Goal: Navigation & Orientation: Find specific page/section

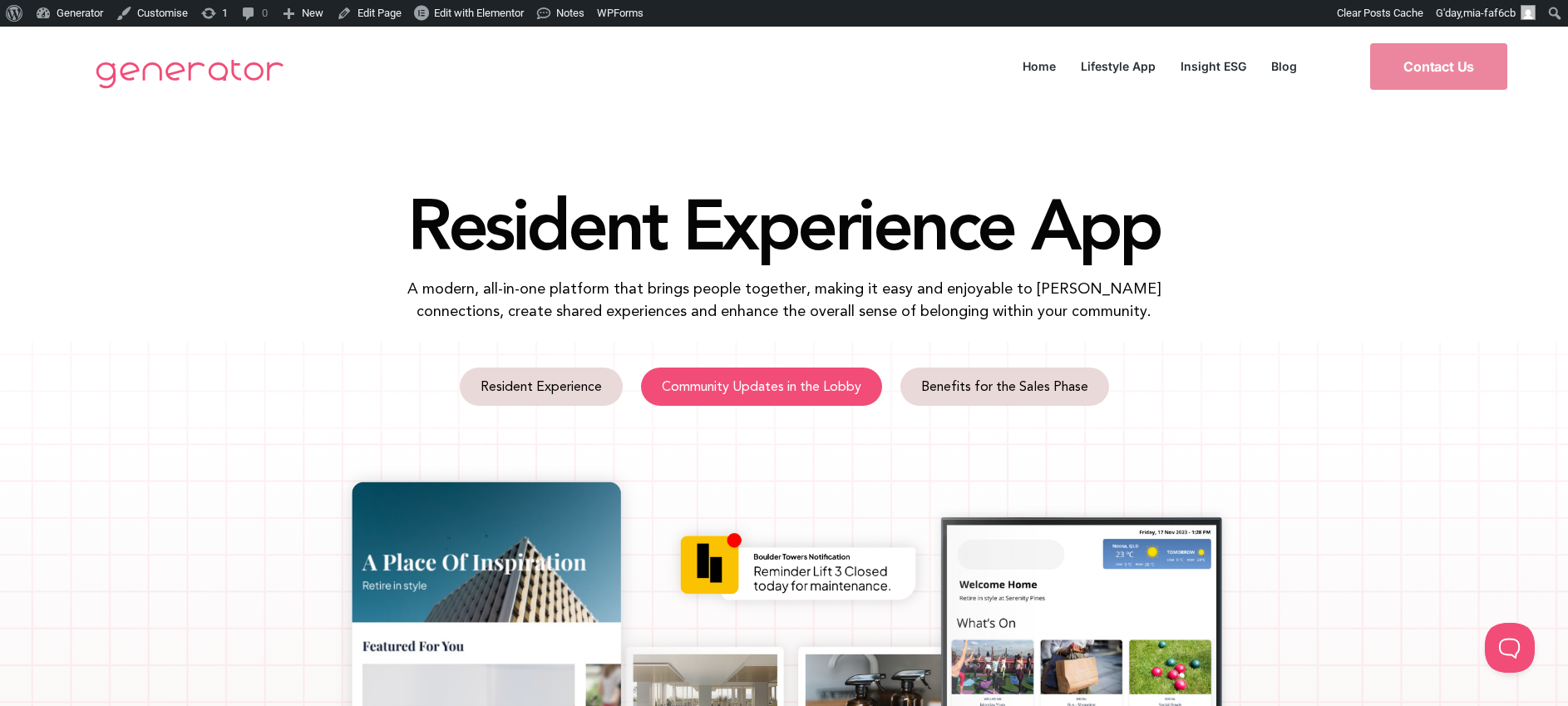
click at [828, 391] on span "Community Updates in the Lobby" at bounding box center [761, 386] width 199 height 13
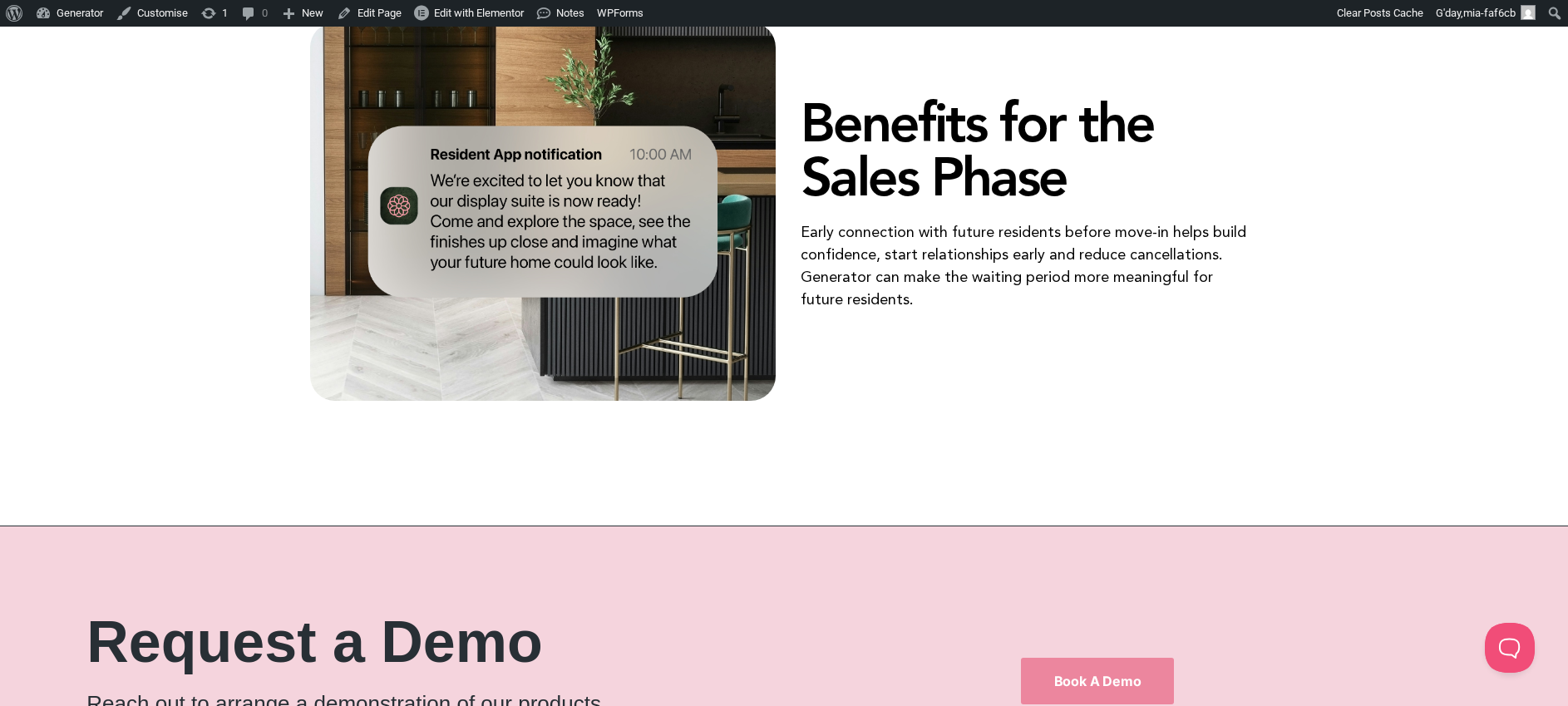
scroll to position [3525, 0]
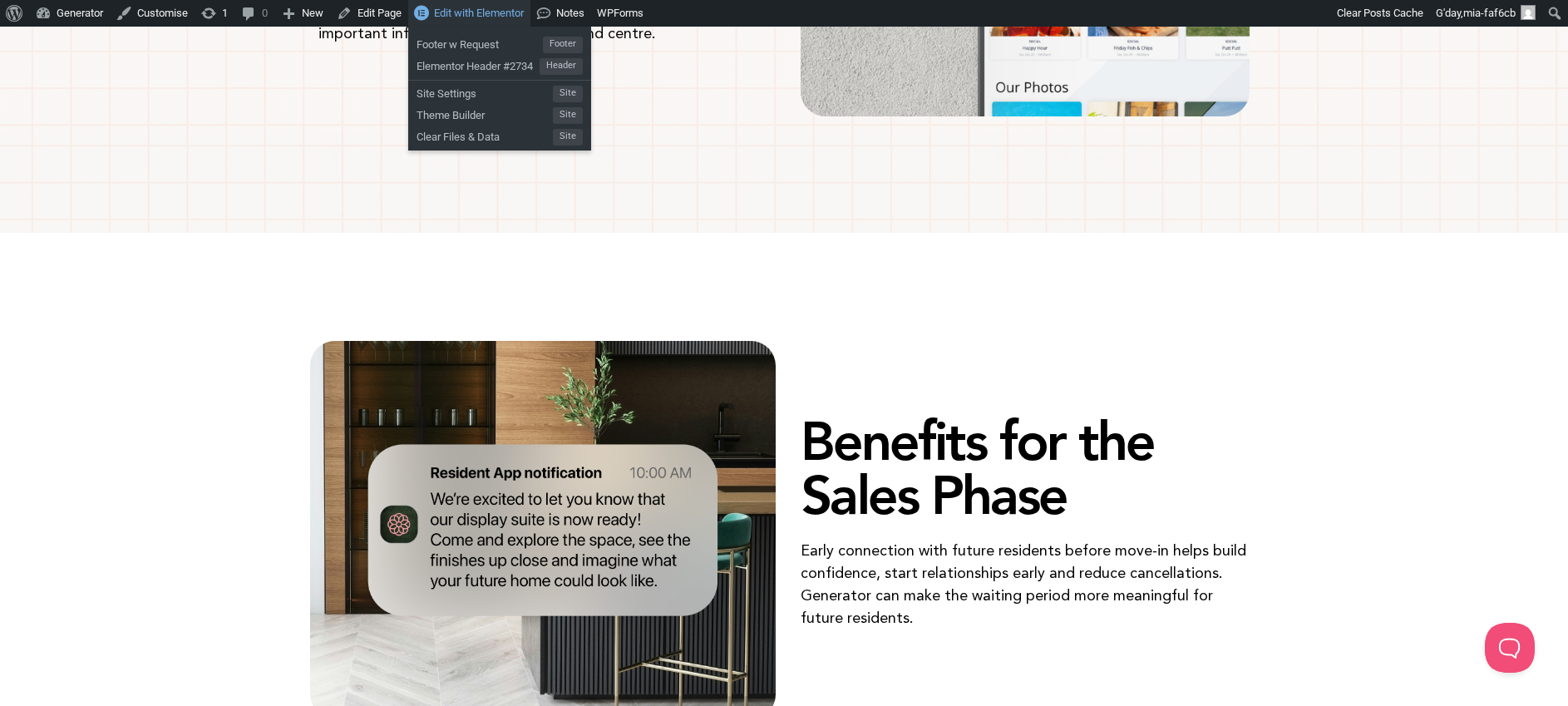
click at [509, 17] on span "Edit with Elementor" at bounding box center [478, 13] width 90 height 12
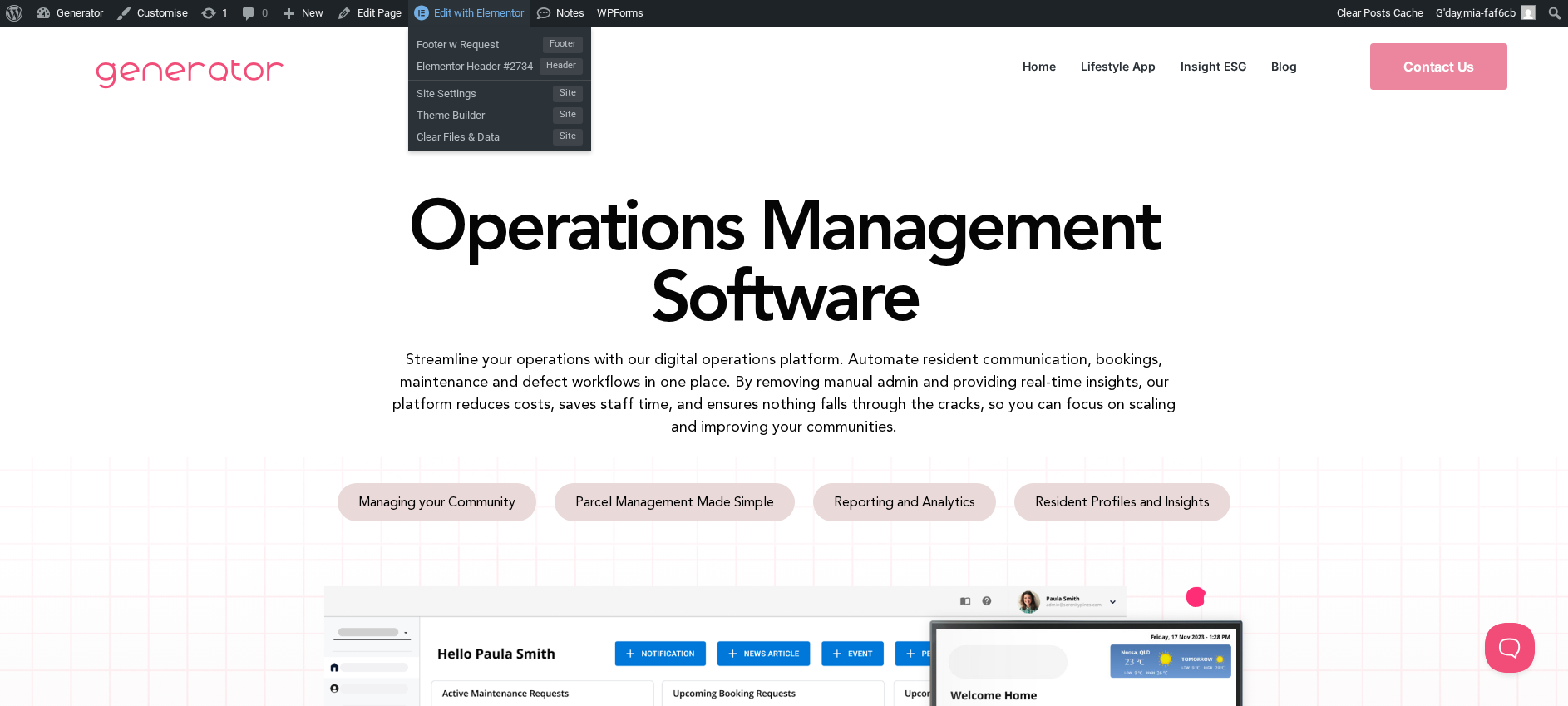
click at [498, 7] on span "Edit with Elementor" at bounding box center [478, 13] width 90 height 12
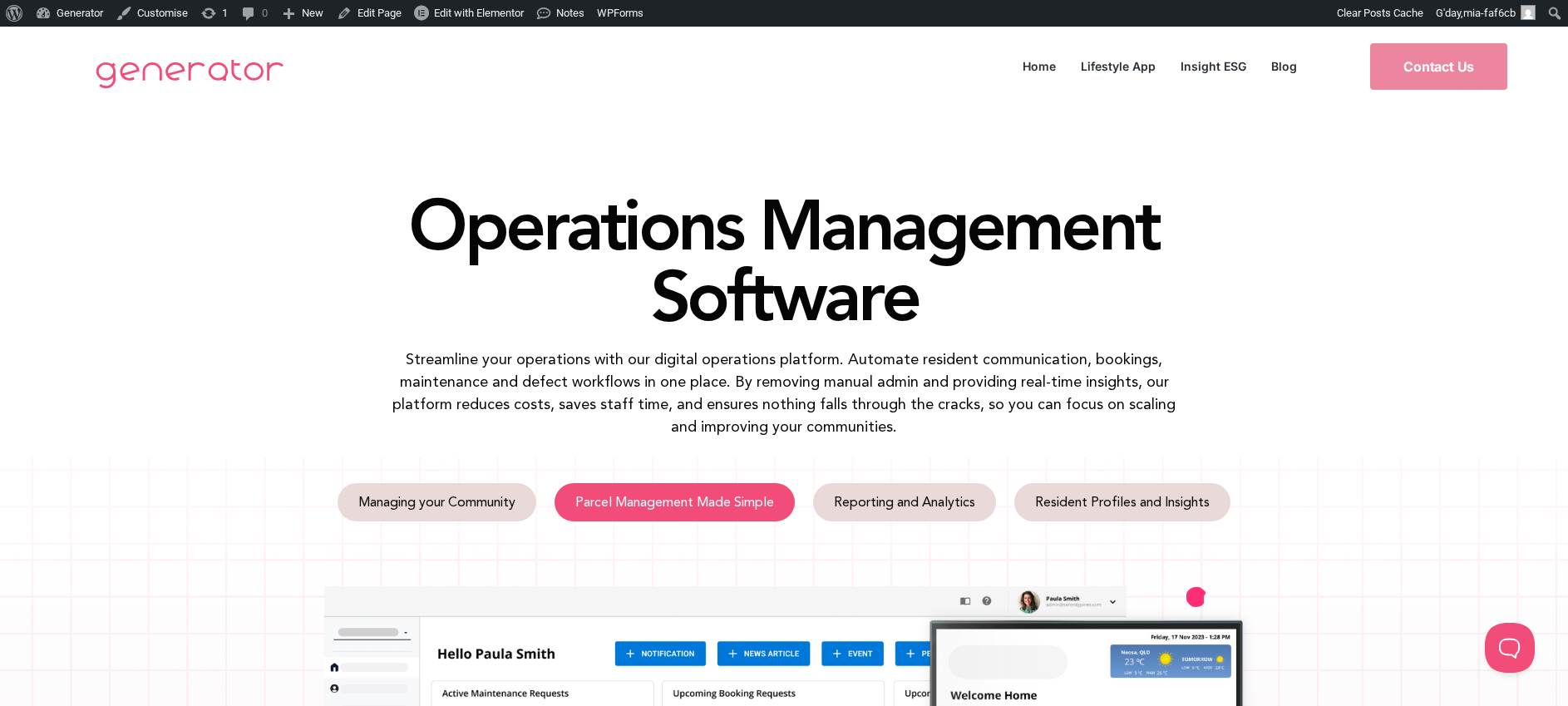
click at [718, 500] on span "Parcel Management Made Simple" at bounding box center [674, 502] width 199 height 13
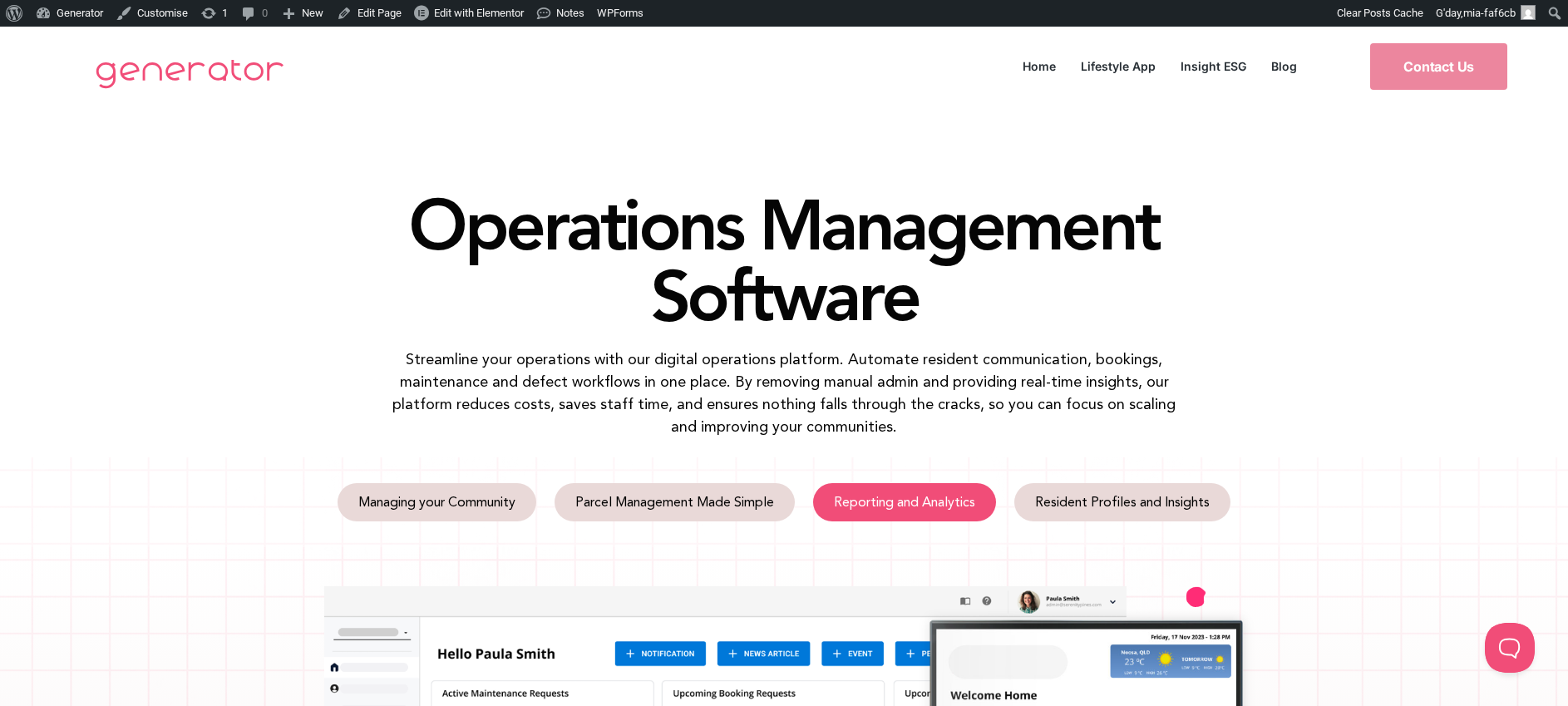
click at [920, 505] on span "Reporting and Analytics" at bounding box center [904, 502] width 141 height 13
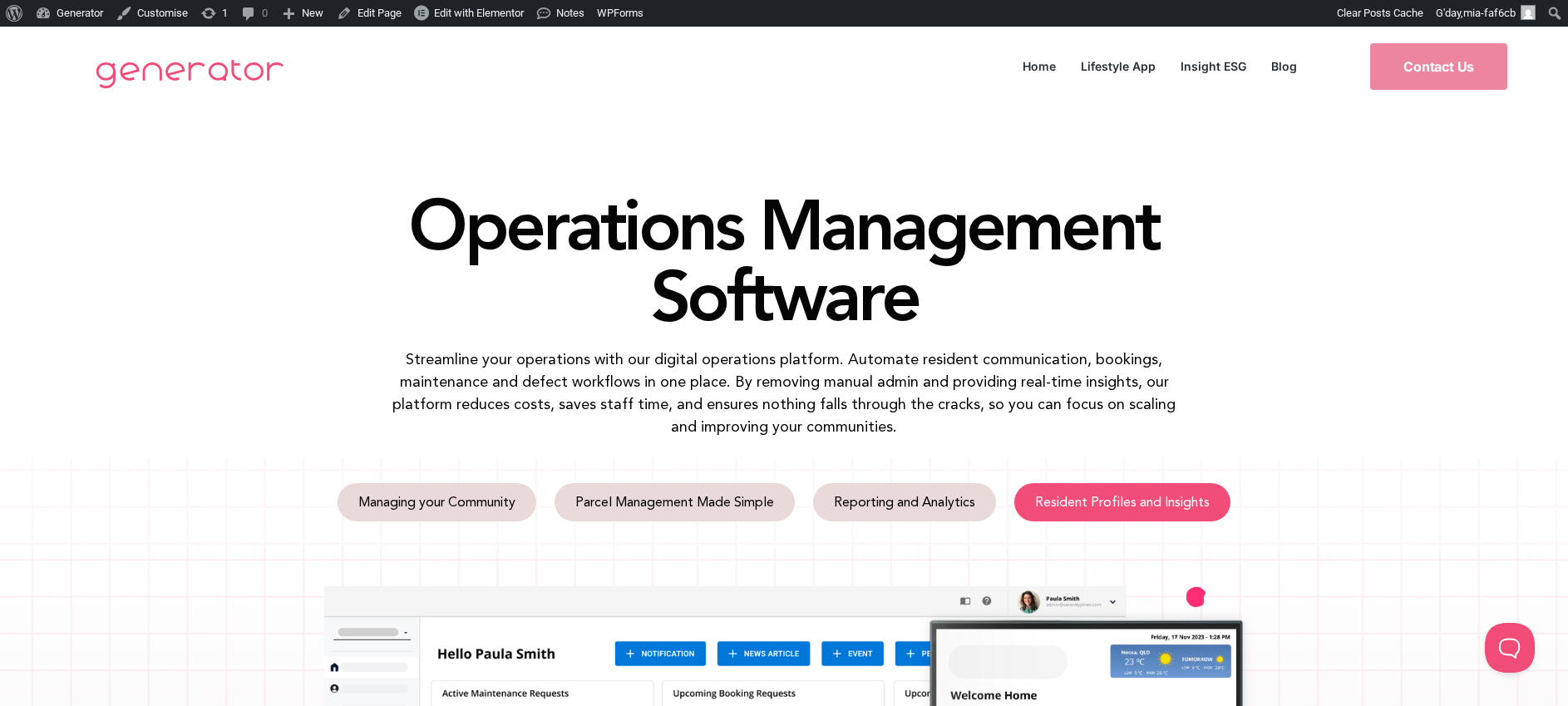
click at [1191, 484] on link "Resident Profiles and Insights" at bounding box center [1122, 502] width 216 height 38
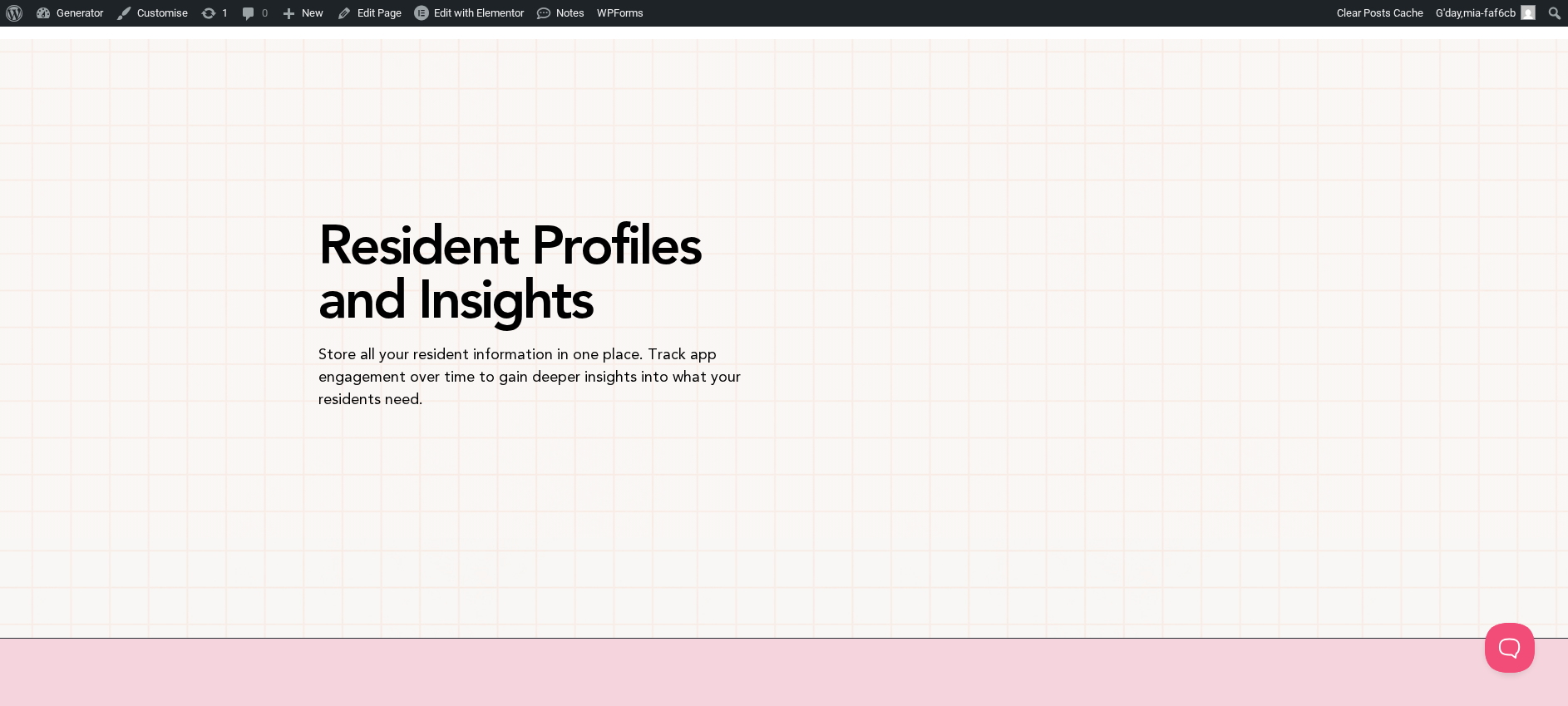
scroll to position [3975, 0]
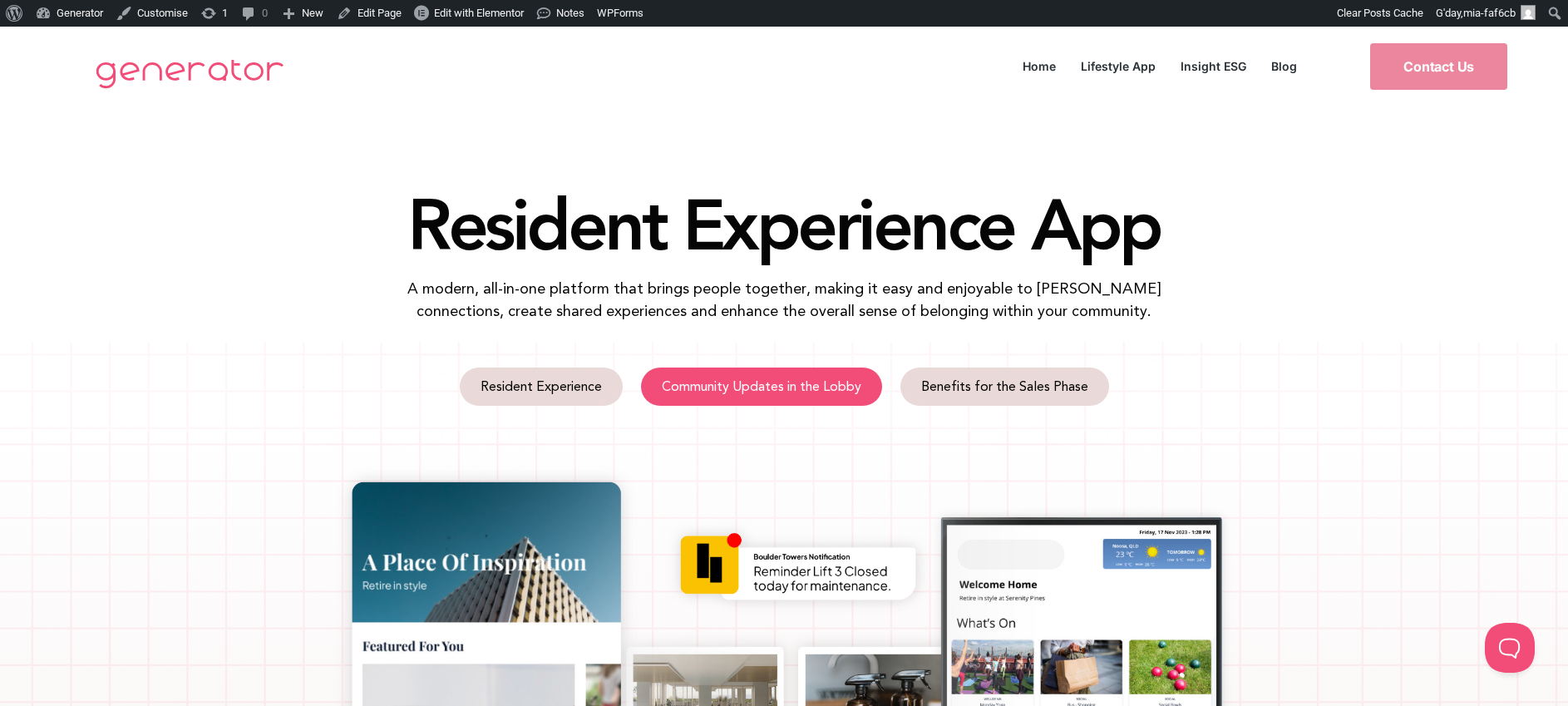
click at [767, 398] on link "Community Updates in the Lobby" at bounding box center [761, 387] width 241 height 38
click at [814, 392] on span "Community Updates in the Lobby" at bounding box center [761, 386] width 199 height 13
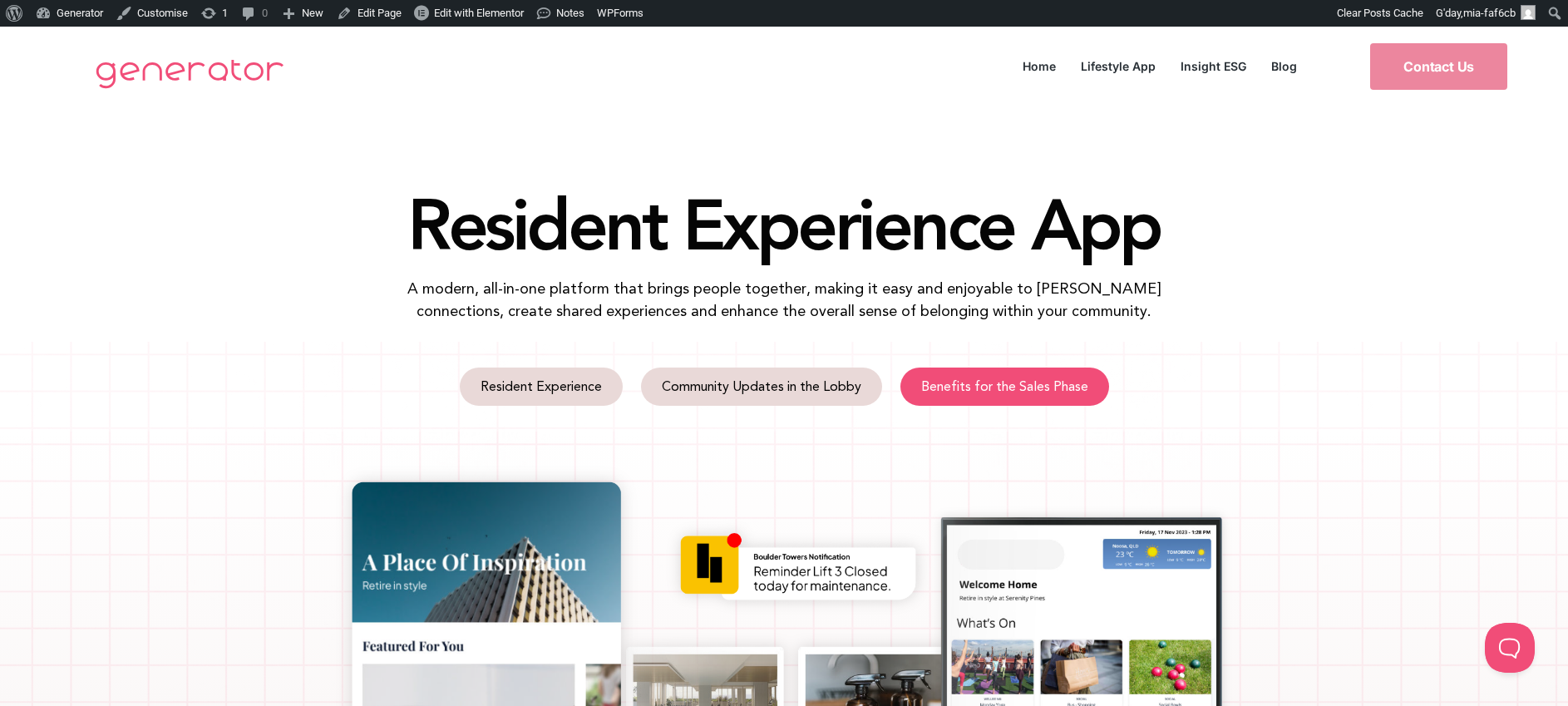
click at [959, 397] on link "Benefits for the Sales Phase" at bounding box center [1004, 387] width 209 height 38
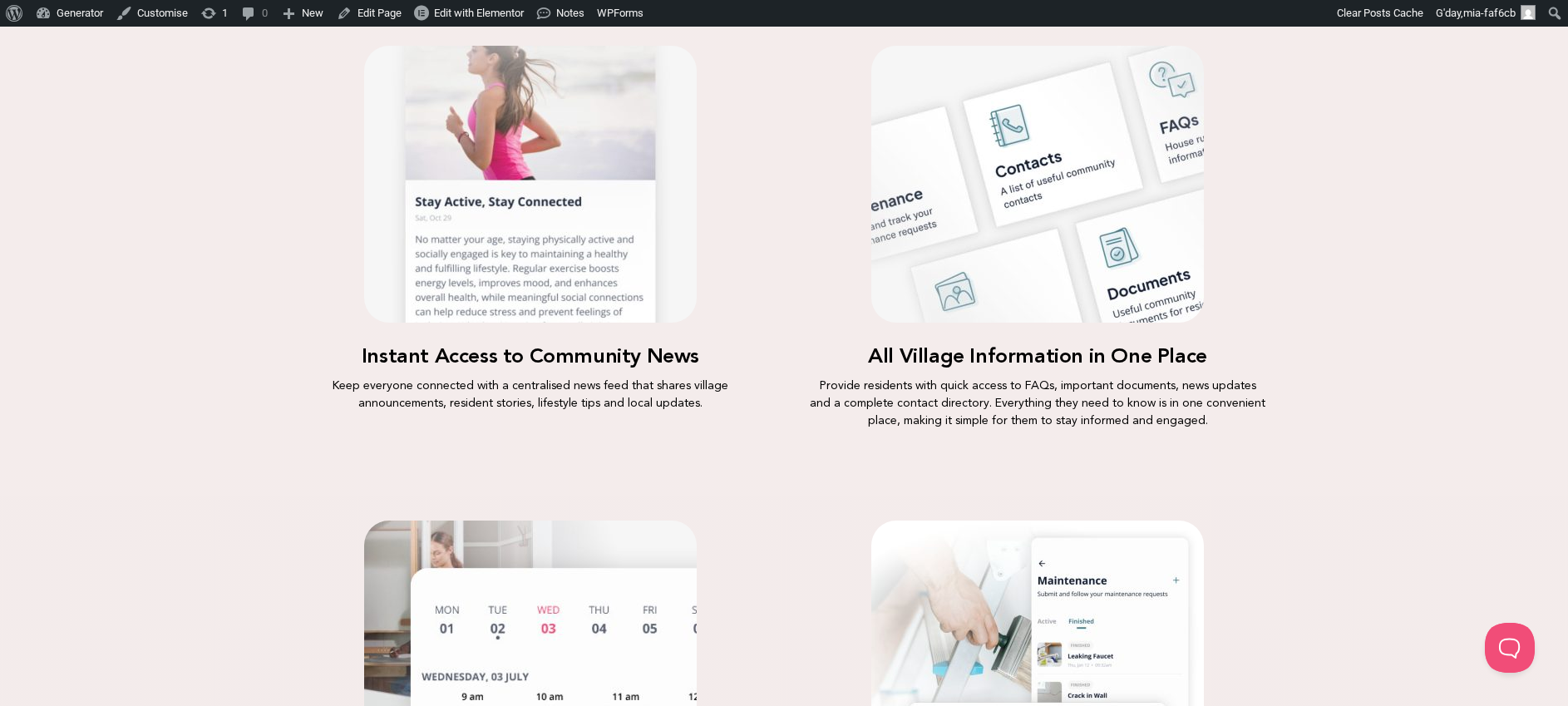
scroll to position [1453, 0]
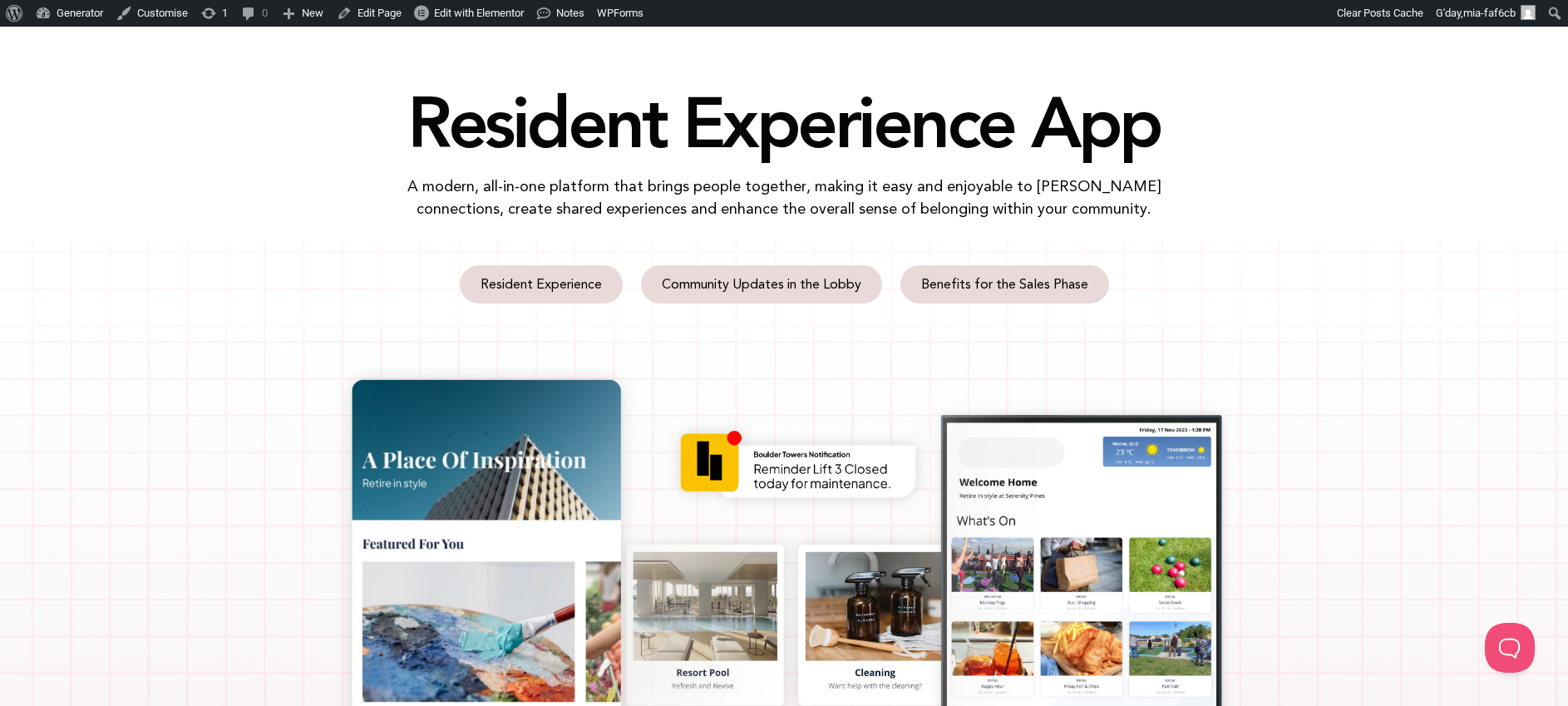
scroll to position [154, 0]
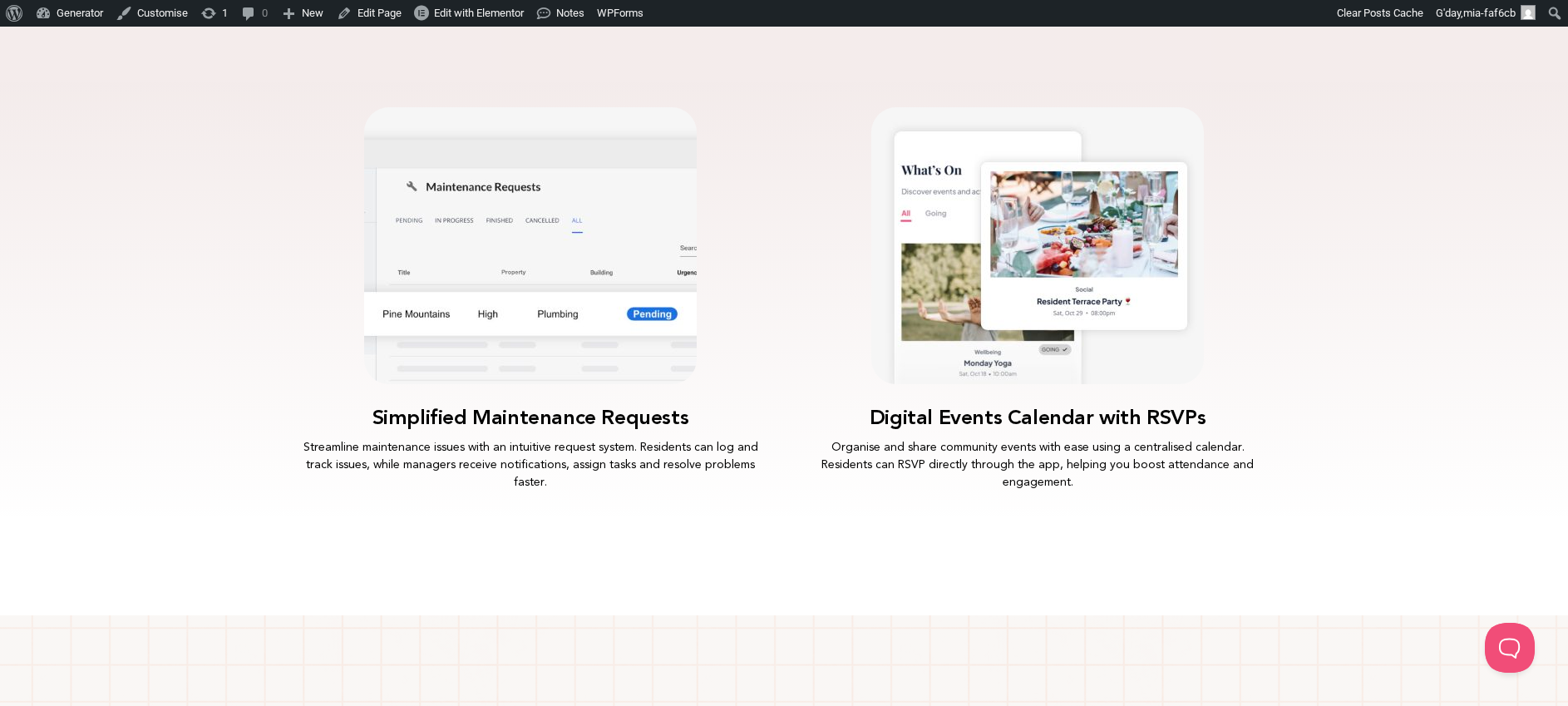
scroll to position [2188, 0]
click at [572, 193] on img at bounding box center [531, 247] width 333 height 277
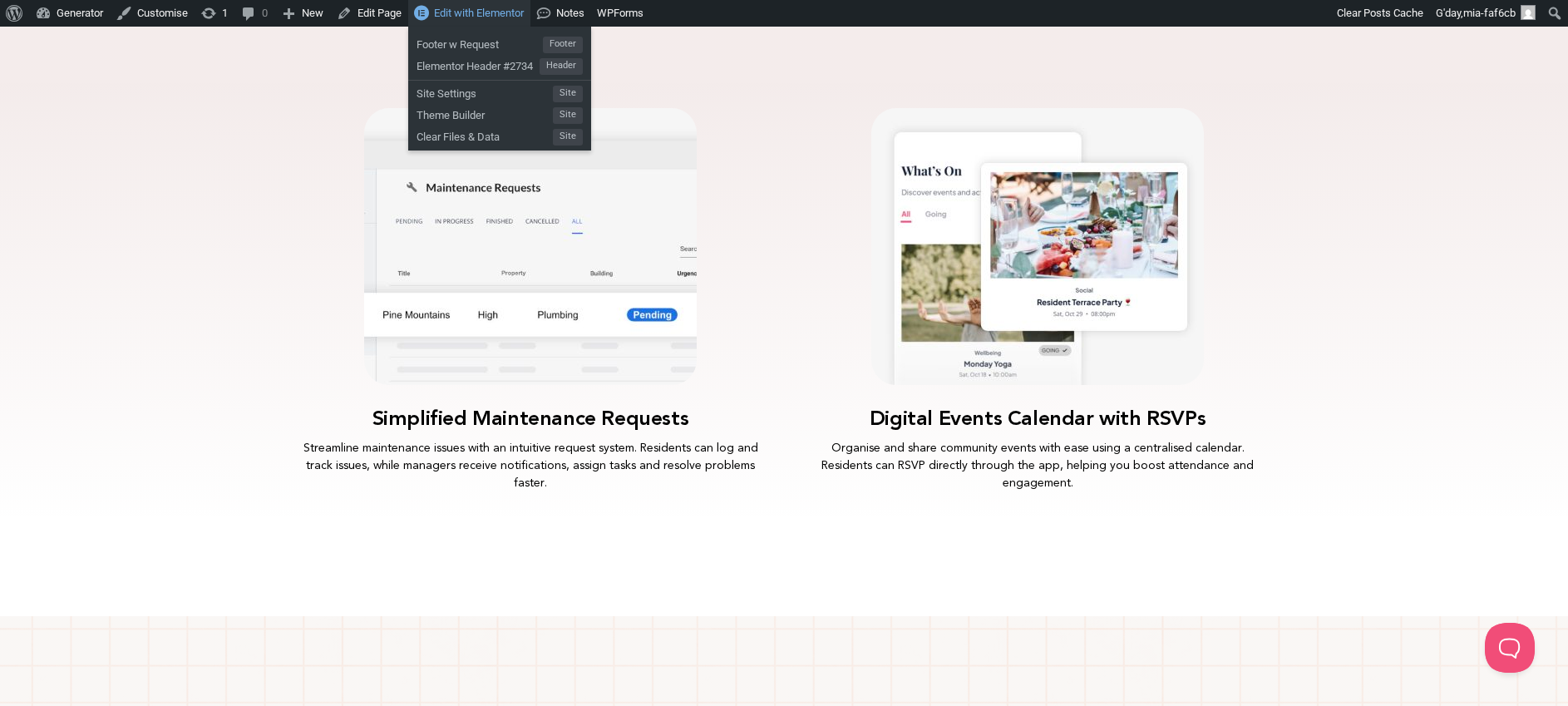
click at [473, 15] on span "Edit with Elementor" at bounding box center [478, 13] width 90 height 12
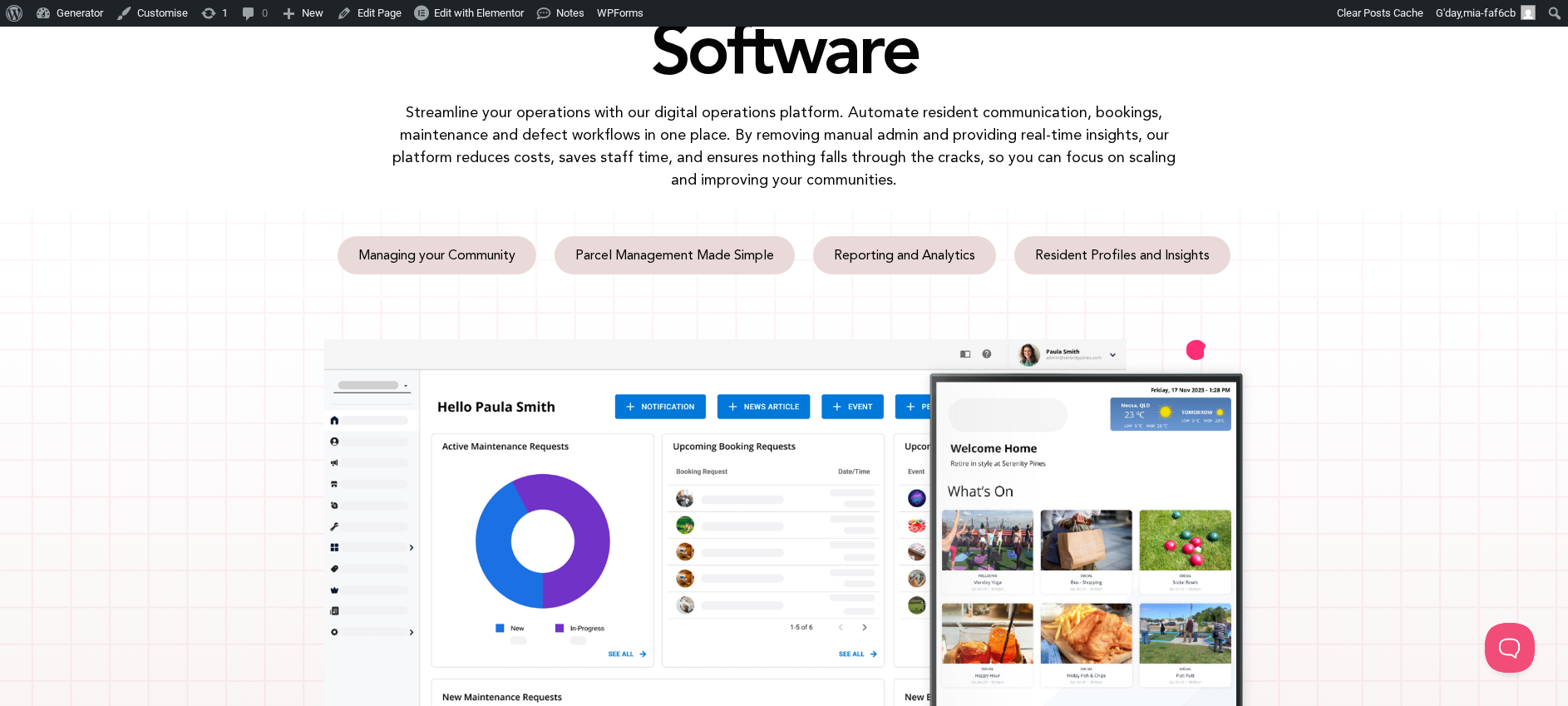
scroll to position [79, 0]
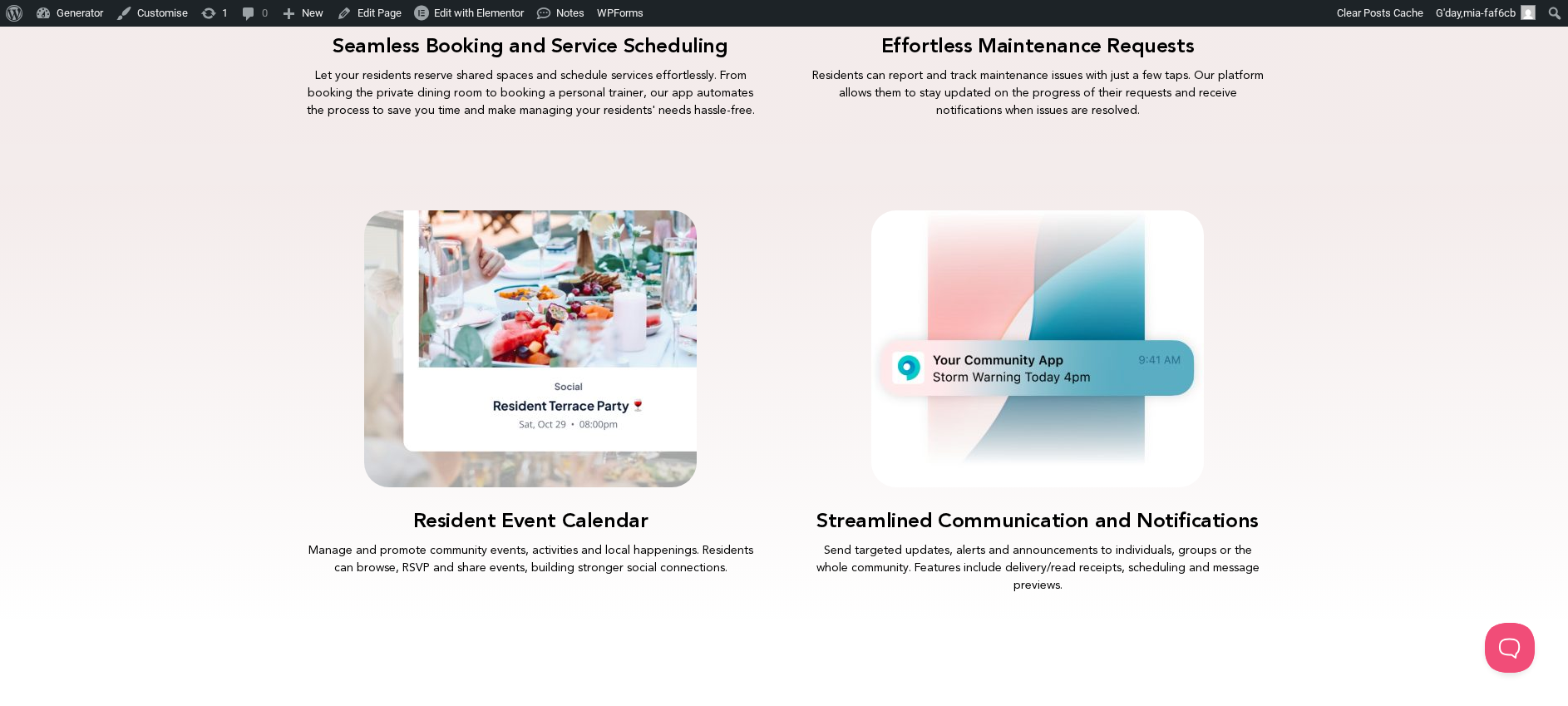
scroll to position [2421, 0]
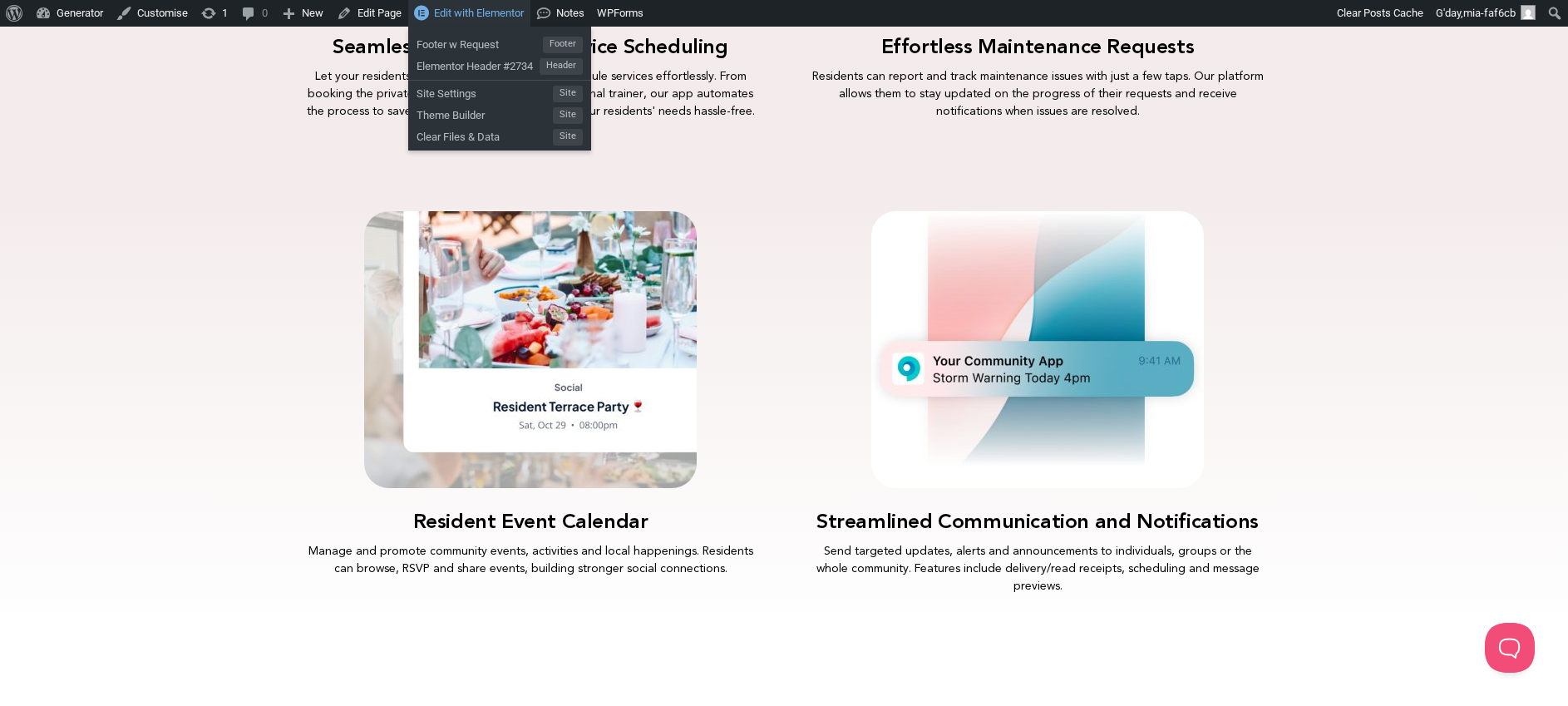
click at [456, 13] on span "Edit with Elementor" at bounding box center [478, 13] width 90 height 12
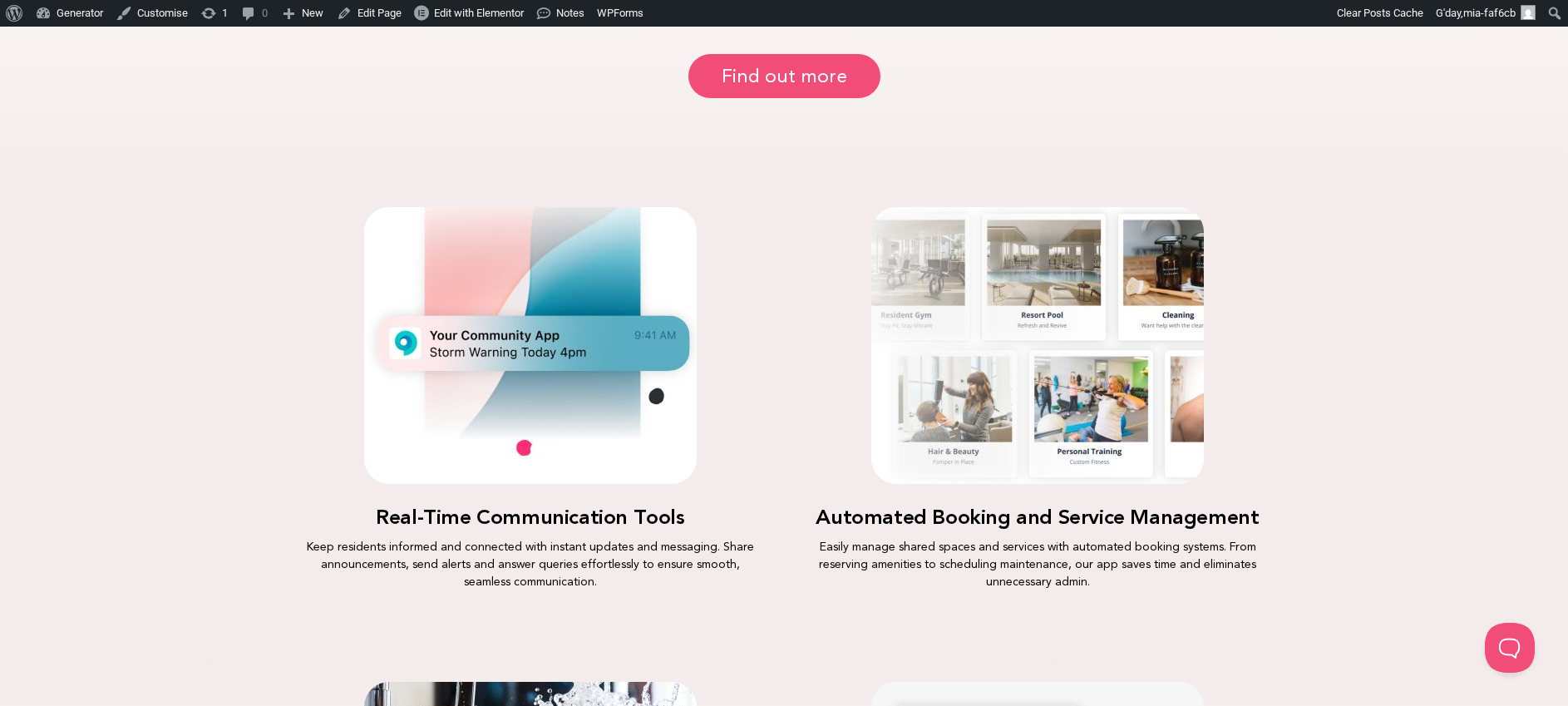
scroll to position [1814, 0]
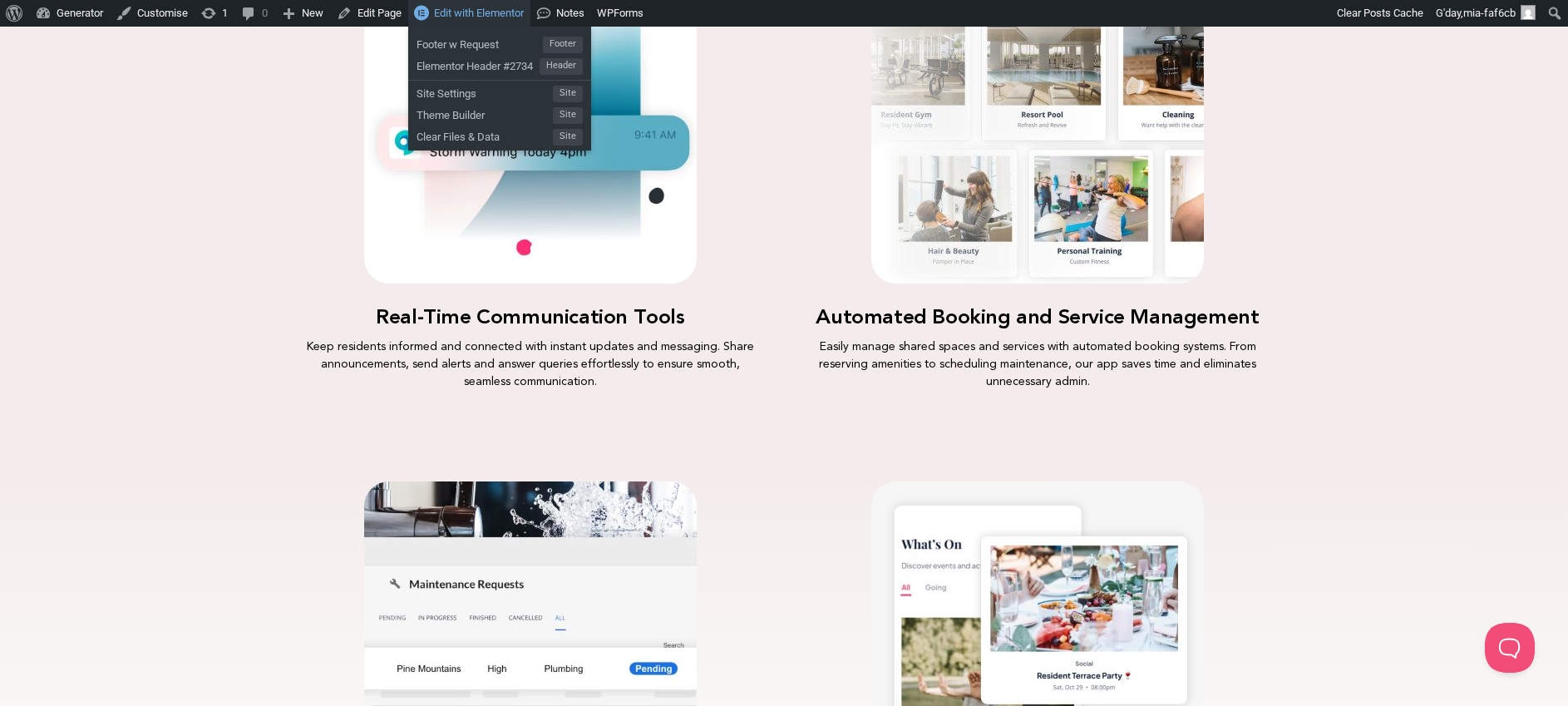
click at [487, 13] on span "Edit with Elementor" at bounding box center [478, 13] width 90 height 12
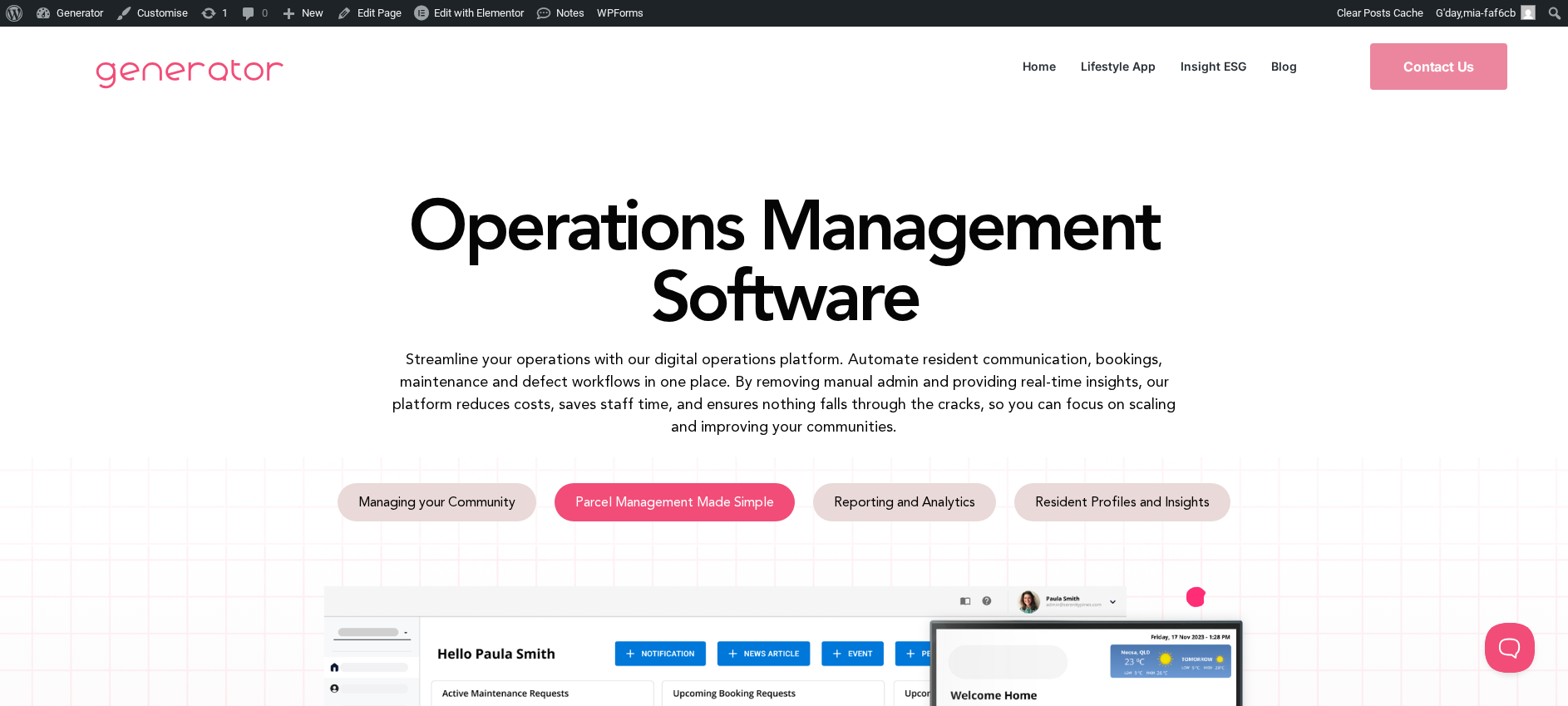
click at [694, 497] on span "Parcel Management Made Simple" at bounding box center [674, 502] width 199 height 13
click at [650, 509] on span "Parcel Management Made Simple" at bounding box center [674, 502] width 199 height 13
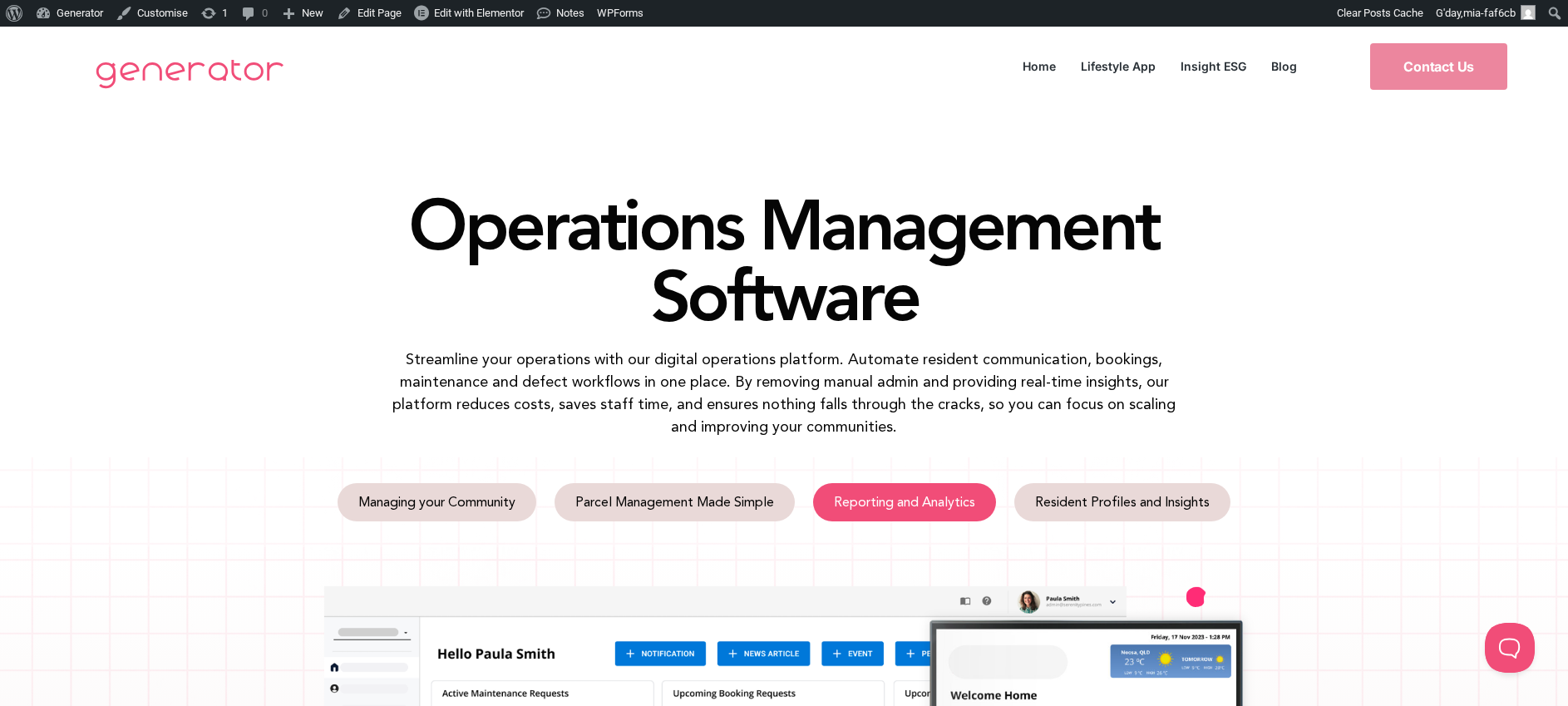
click at [913, 506] on span "Reporting and Analytics" at bounding box center [904, 502] width 141 height 13
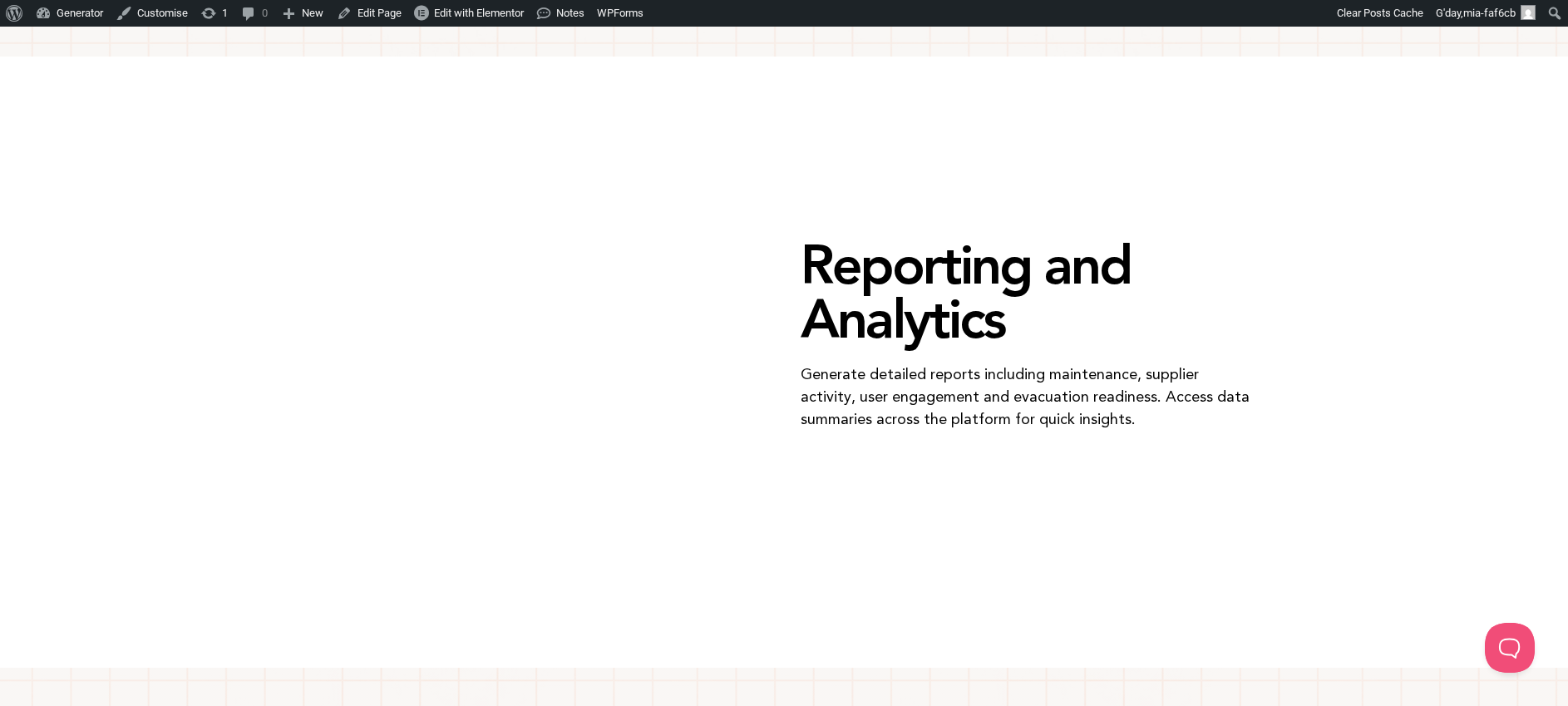
scroll to position [3364, 0]
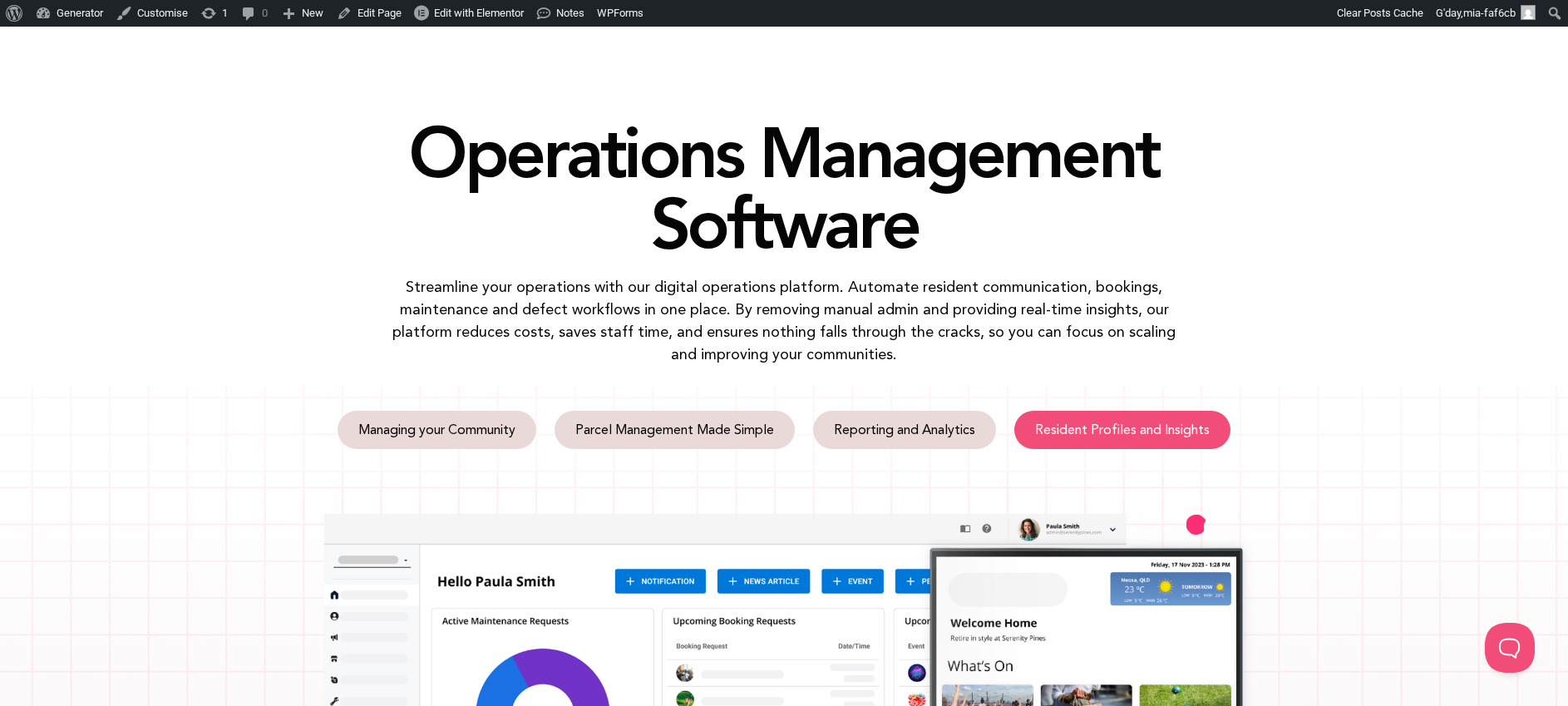
click at [1145, 431] on span "Resident Profiles and Insights" at bounding box center [1122, 430] width 174 height 13
